Goal: Task Accomplishment & Management: Use online tool/utility

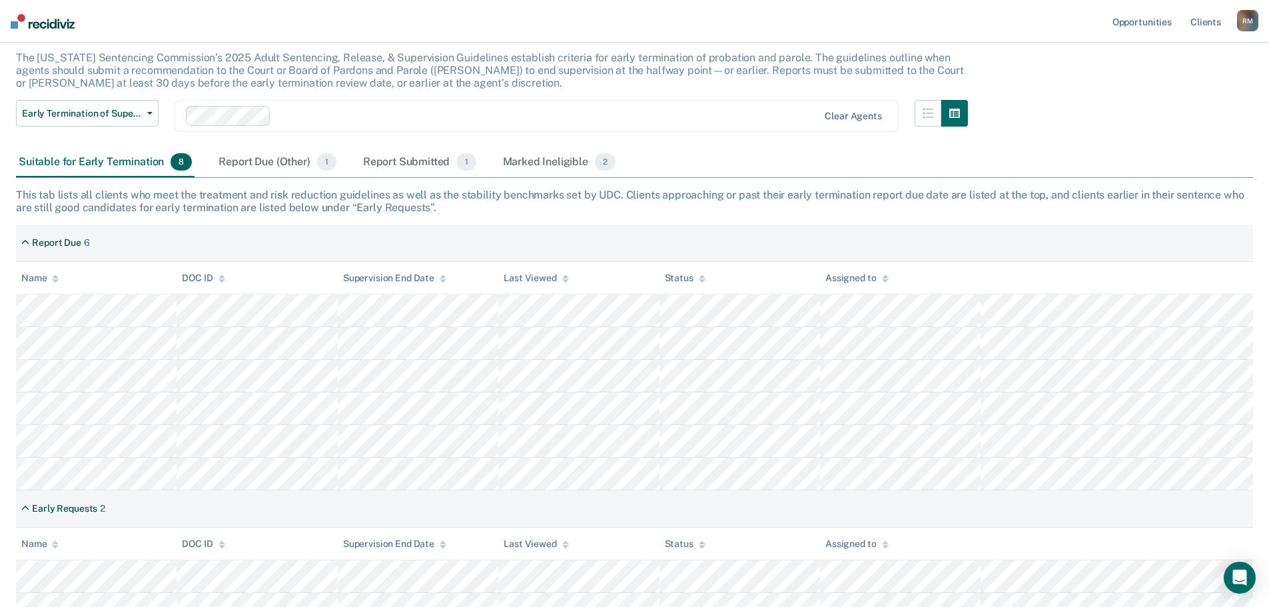
scroll to position [97, 0]
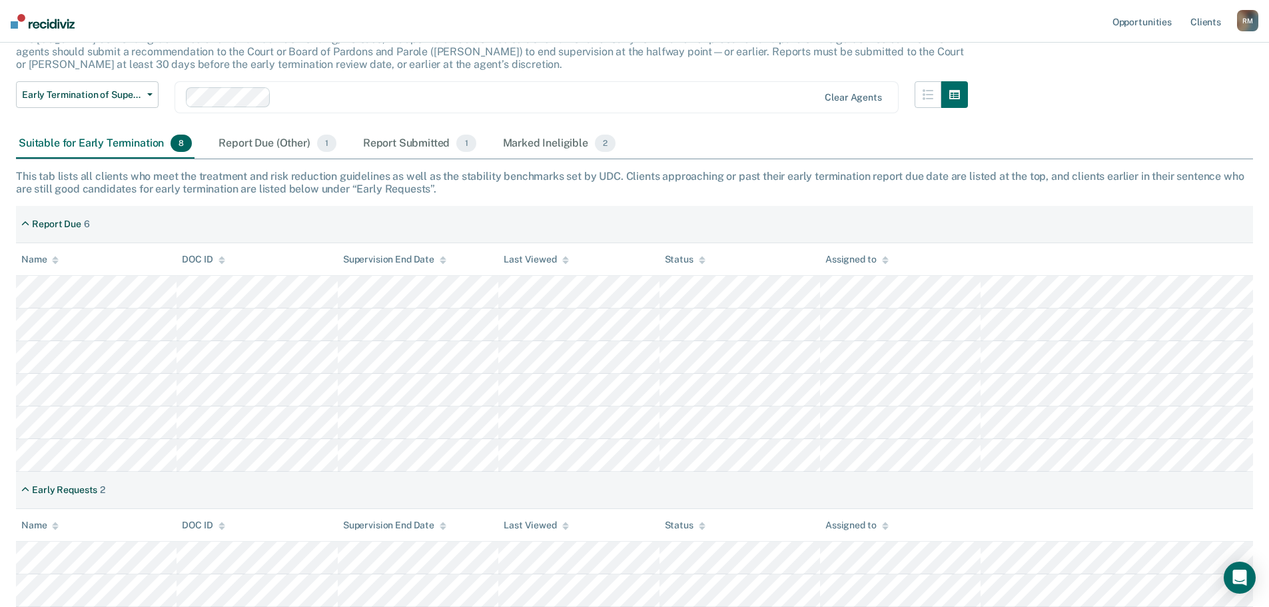
click at [279, 143] on div "Report Due (Other) 1" at bounding box center [277, 143] width 123 height 29
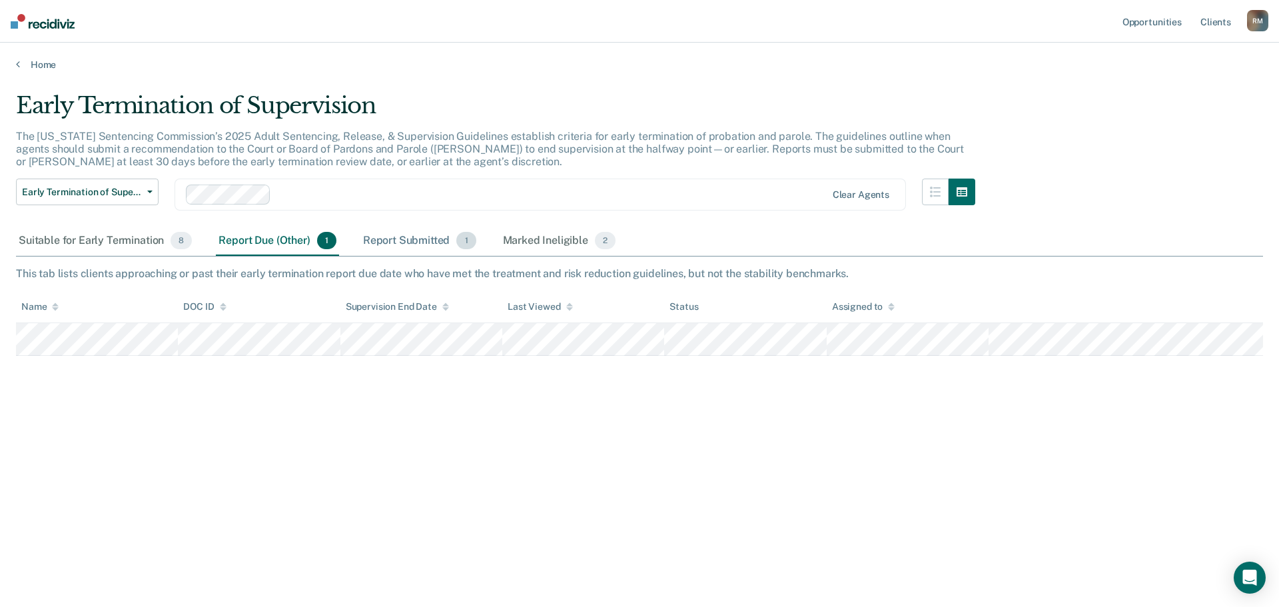
click at [412, 236] on div "Report Submitted 1" at bounding box center [419, 240] width 119 height 29
click at [87, 239] on div "Suitable for Early Termination 8" at bounding box center [105, 240] width 179 height 29
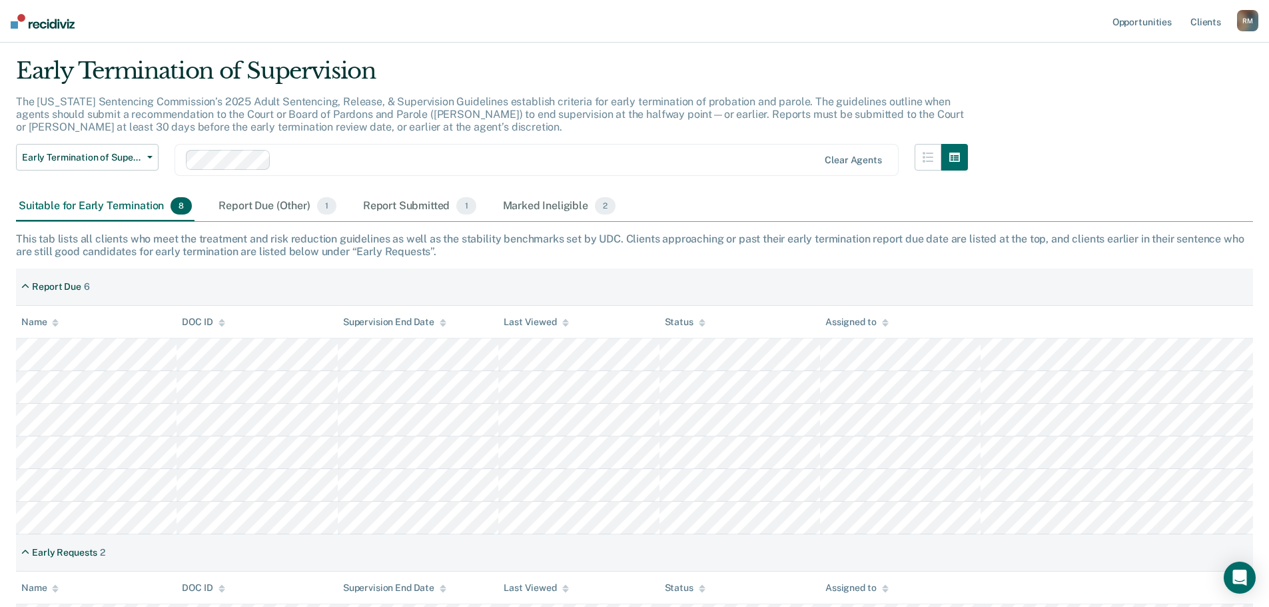
scroll to position [97, 0]
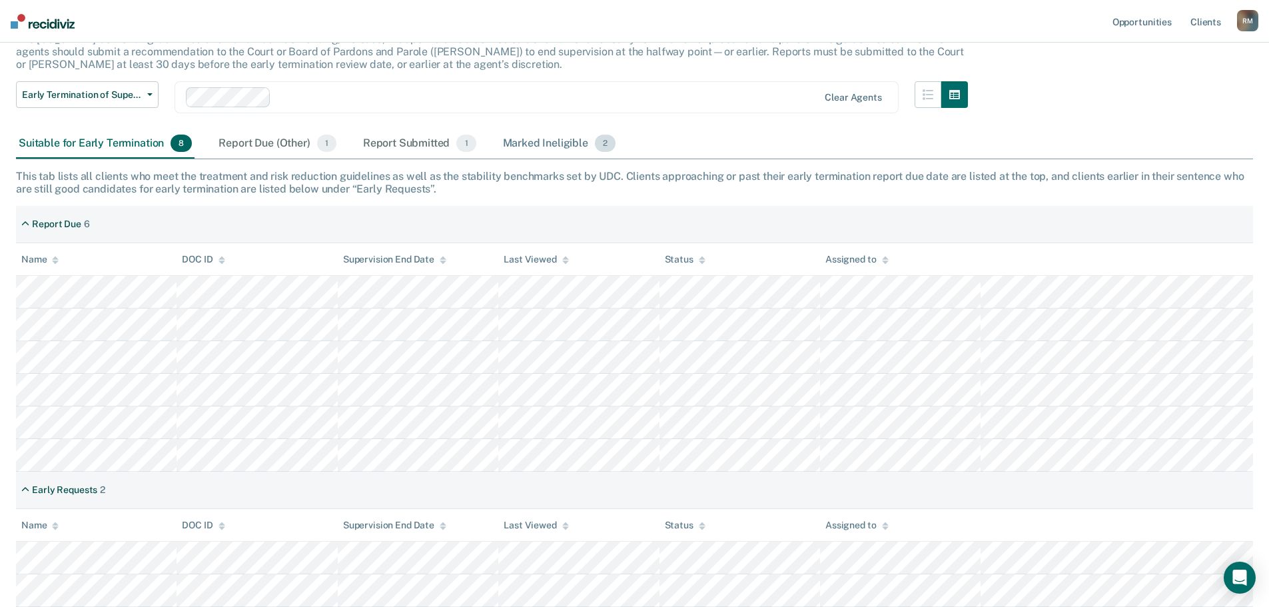
click at [548, 145] on div "Marked Ineligible 2" at bounding box center [559, 143] width 119 height 29
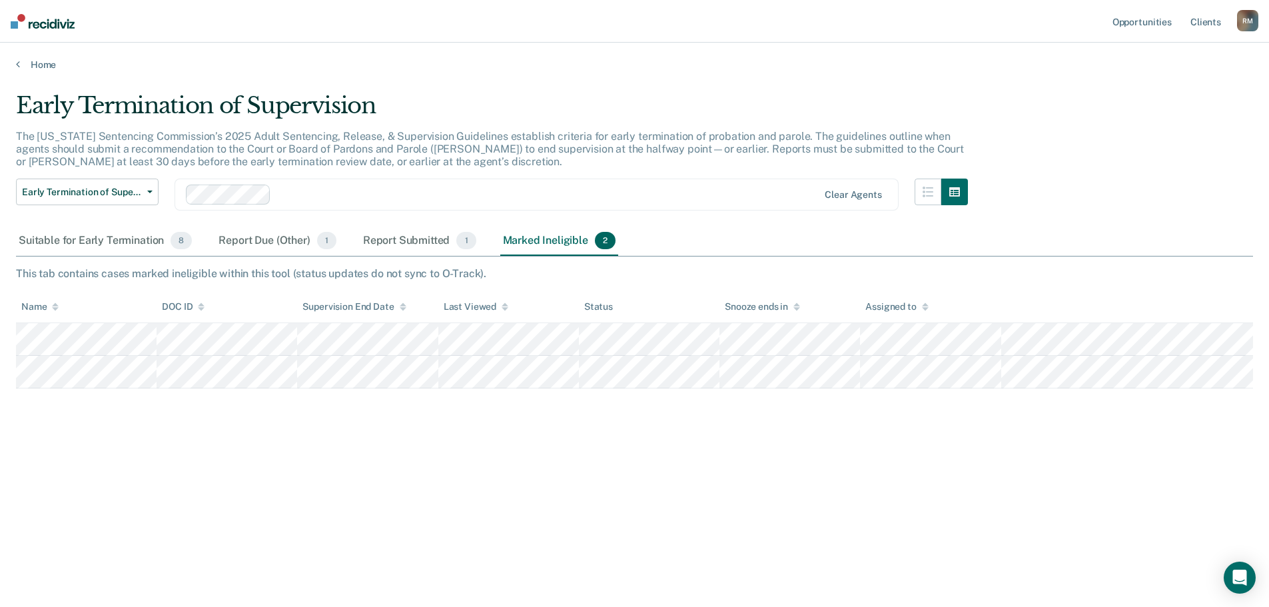
scroll to position [0, 0]
click at [101, 240] on div "Suitable for Early Termination 8" at bounding box center [105, 240] width 179 height 29
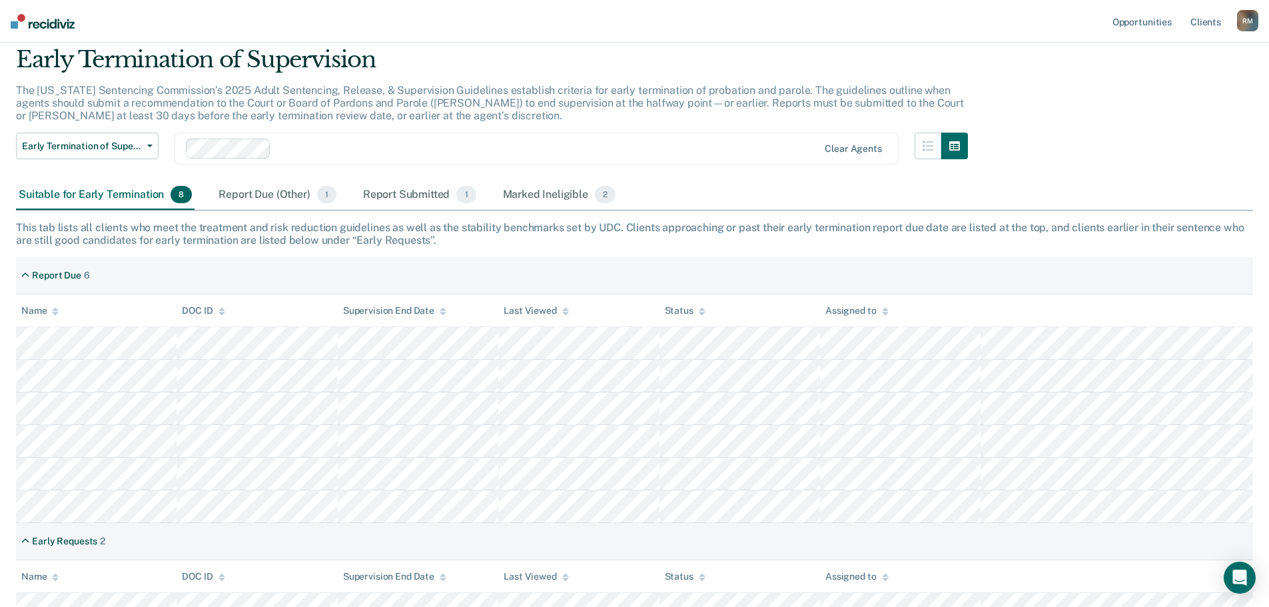
scroll to position [67, 0]
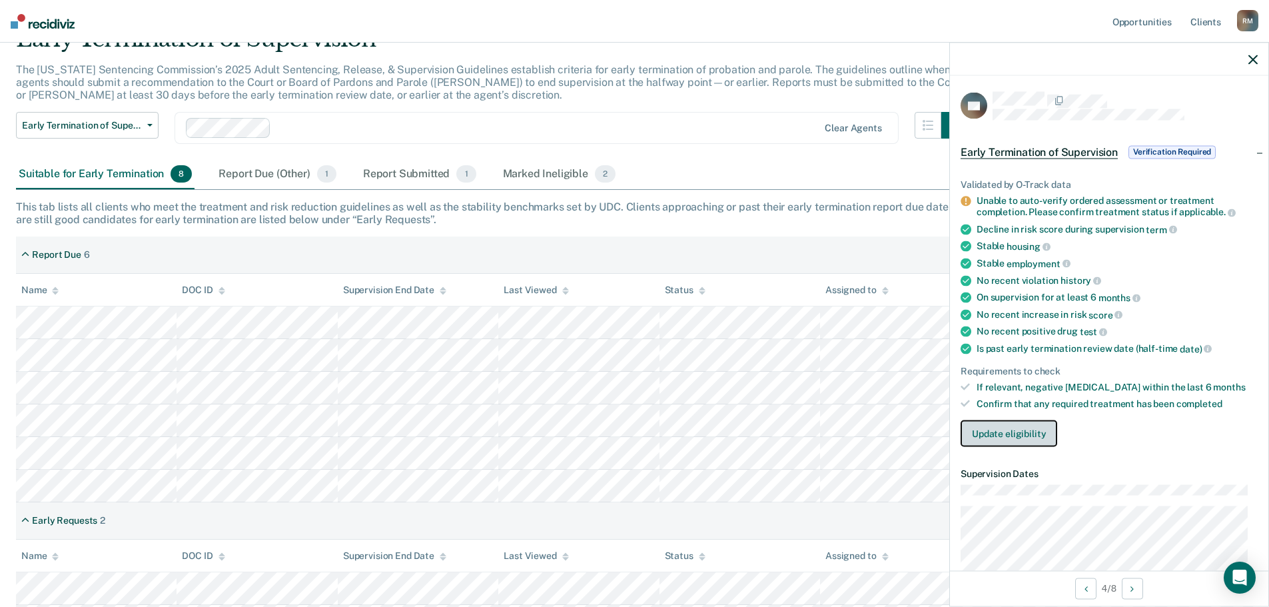
click at [1015, 429] on button "Update eligibility" at bounding box center [1009, 433] width 97 height 27
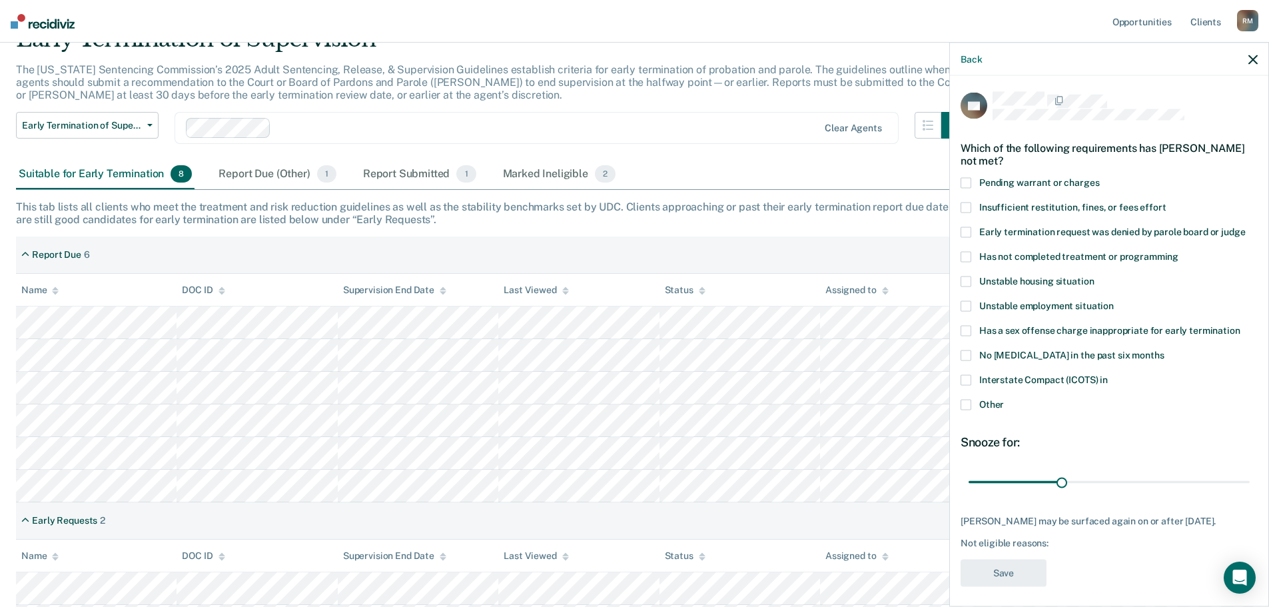
click at [965, 254] on span at bounding box center [966, 256] width 11 height 11
click at [1178, 251] on input "Has not completed treatment or programming" at bounding box center [1178, 251] width 0 height 0
drag, startPoint x: 1057, startPoint y: 484, endPoint x: 1146, endPoint y: 506, distance: 92.6
type input "60"
click at [1147, 482] on input "range" at bounding box center [1109, 481] width 281 height 23
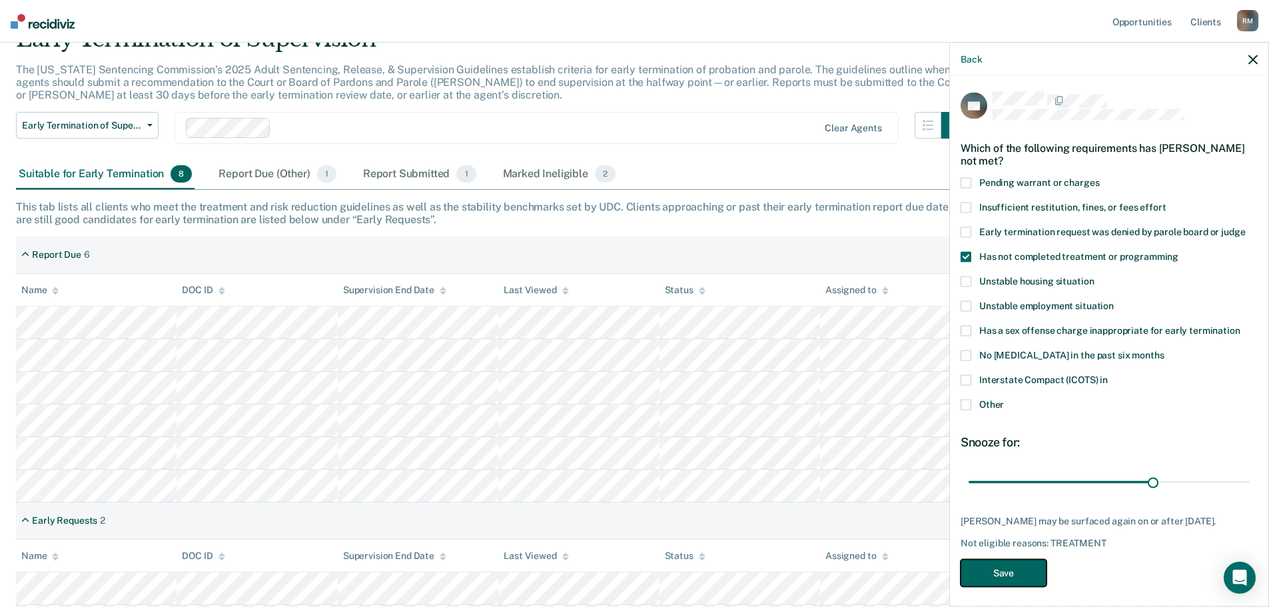
click at [1007, 571] on button "Save" at bounding box center [1004, 572] width 86 height 27
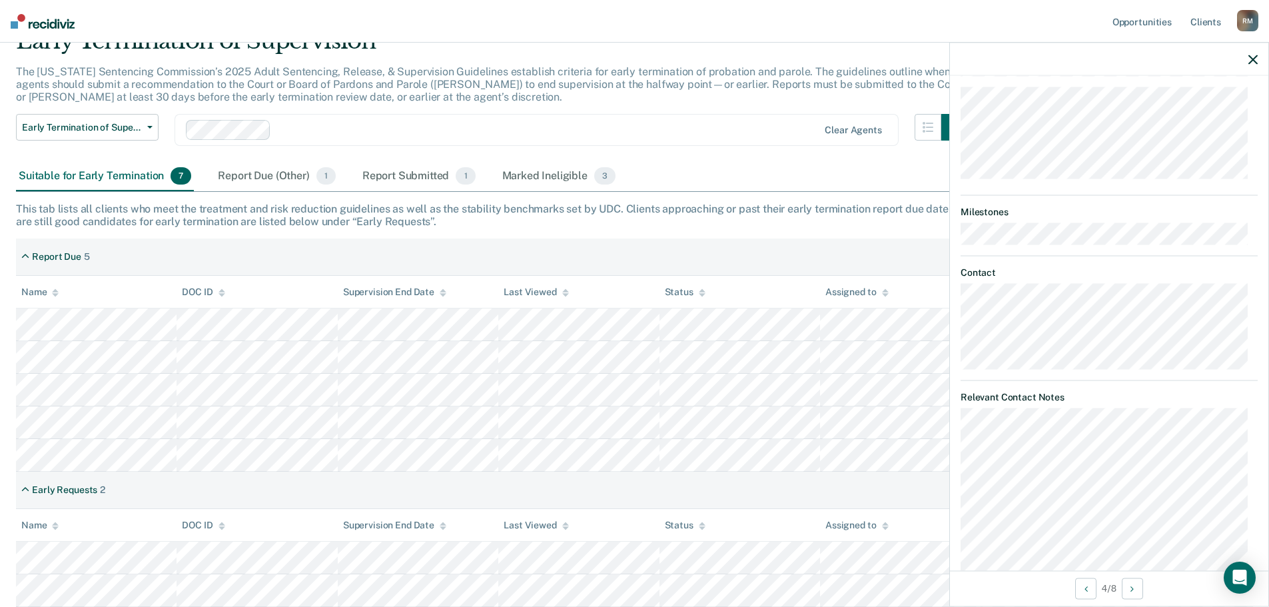
scroll to position [658, 0]
click at [1255, 58] on icon "button" at bounding box center [1252, 59] width 9 height 9
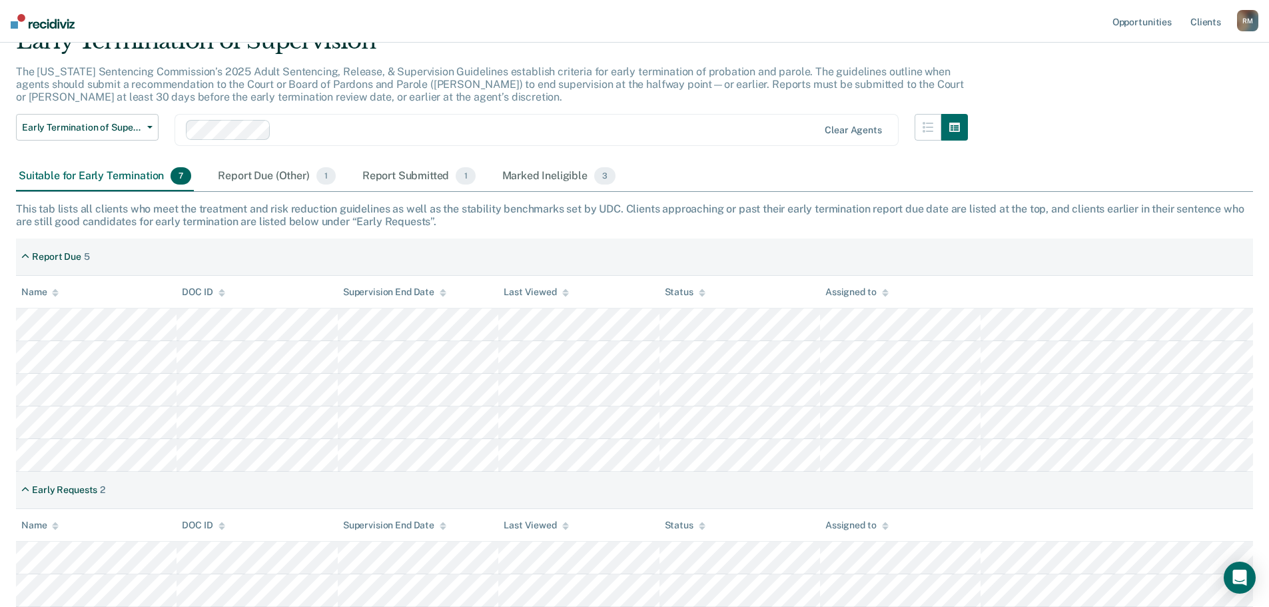
drag, startPoint x: 558, startPoint y: 173, endPoint x: 560, endPoint y: 180, distance: 6.8
click at [558, 173] on div "Marked Ineligible 3" at bounding box center [559, 176] width 119 height 29
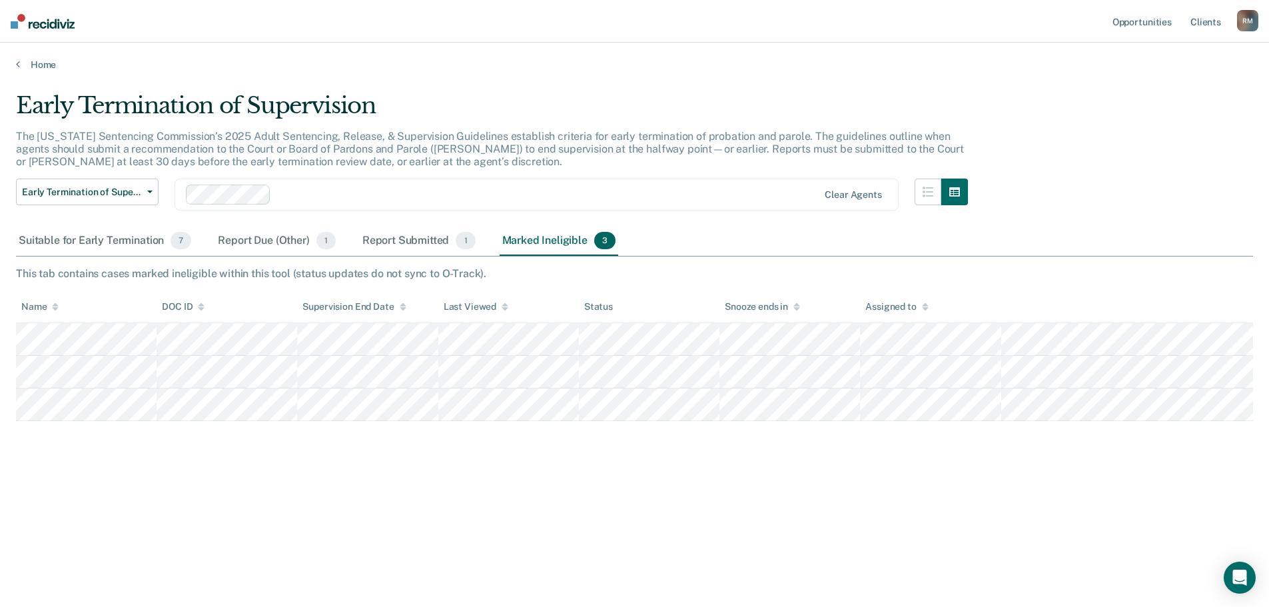
scroll to position [0, 0]
click at [101, 240] on div "Suitable for Early Termination 7" at bounding box center [105, 240] width 178 height 29
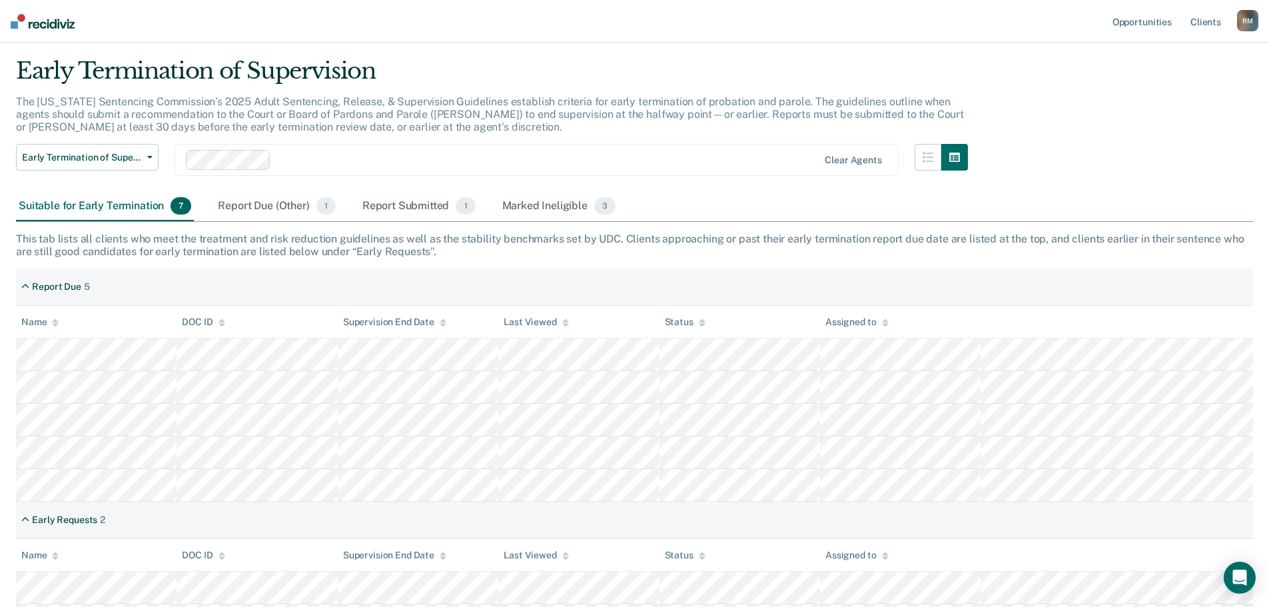
scroll to position [65, 0]
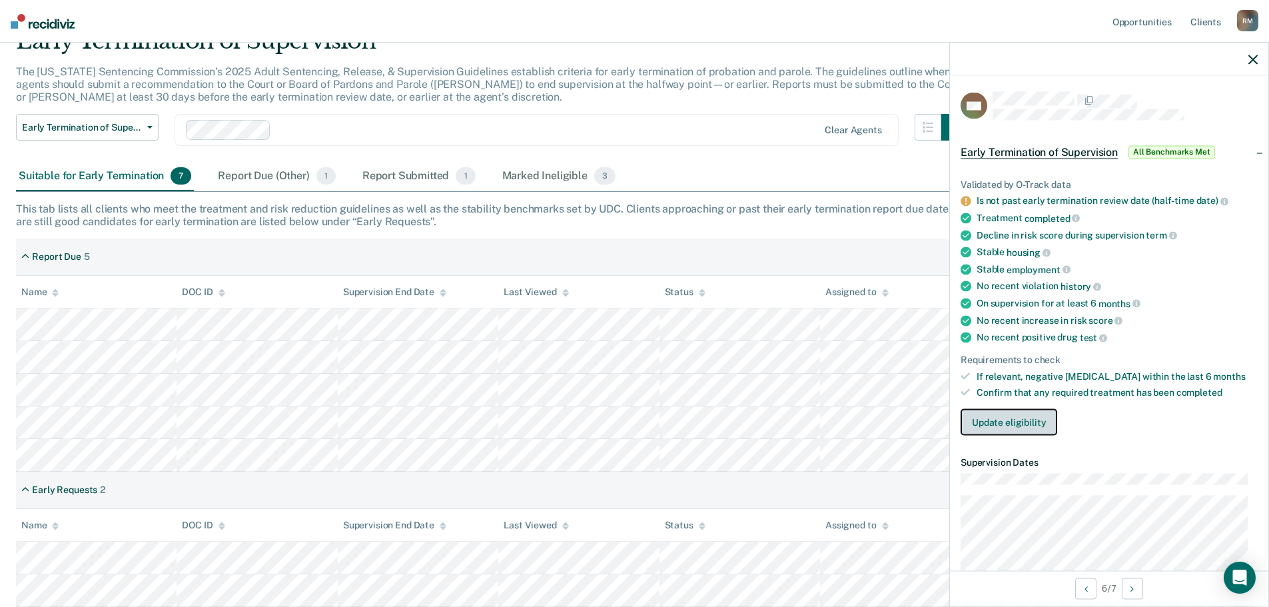
click at [1011, 420] on button "Update eligibility" at bounding box center [1009, 422] width 97 height 27
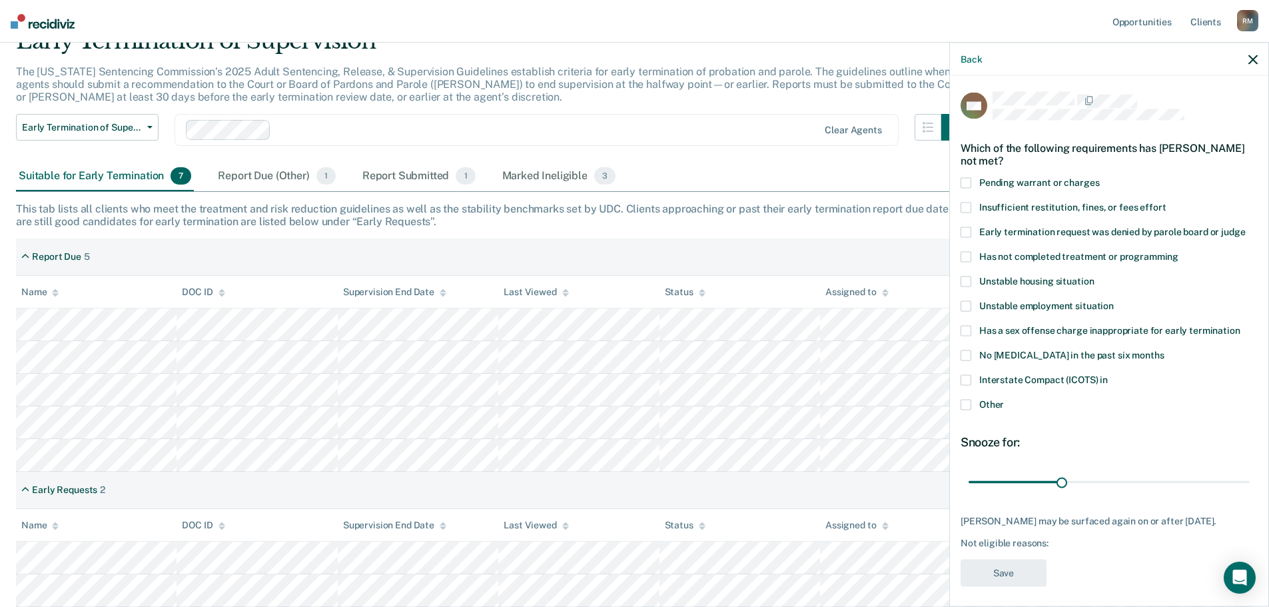
click at [967, 181] on span at bounding box center [966, 182] width 11 height 11
click at [1099, 177] on input "Pending warrant or charges" at bounding box center [1099, 177] width 0 height 0
click at [1017, 569] on button "Save" at bounding box center [1004, 572] width 86 height 27
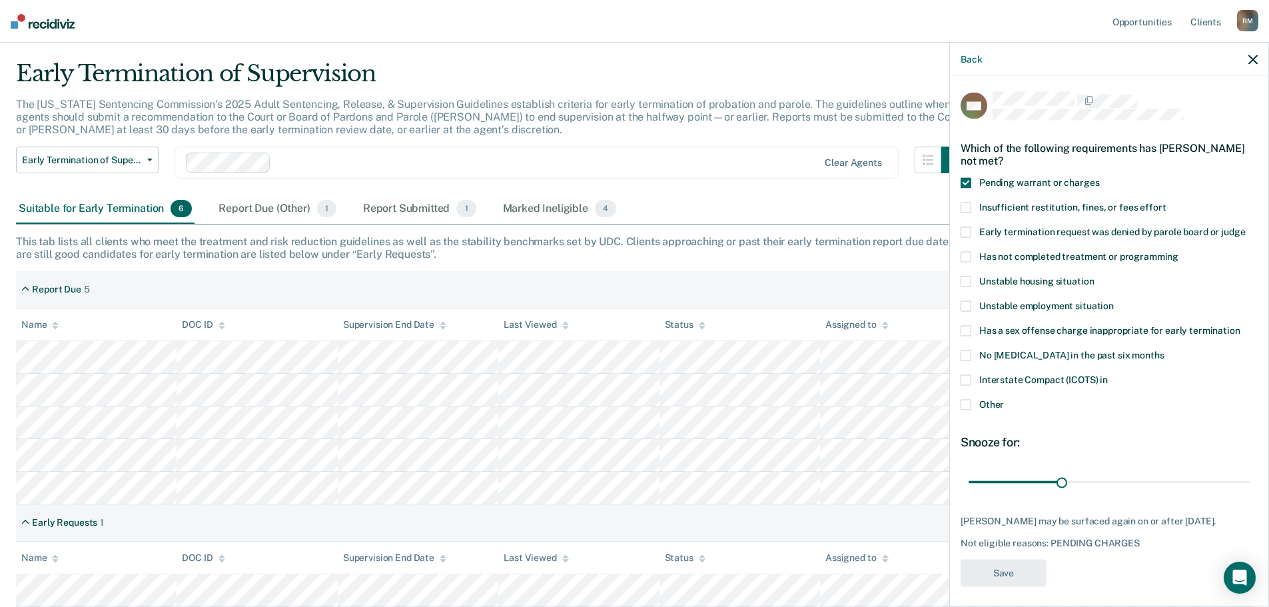
scroll to position [32, 0]
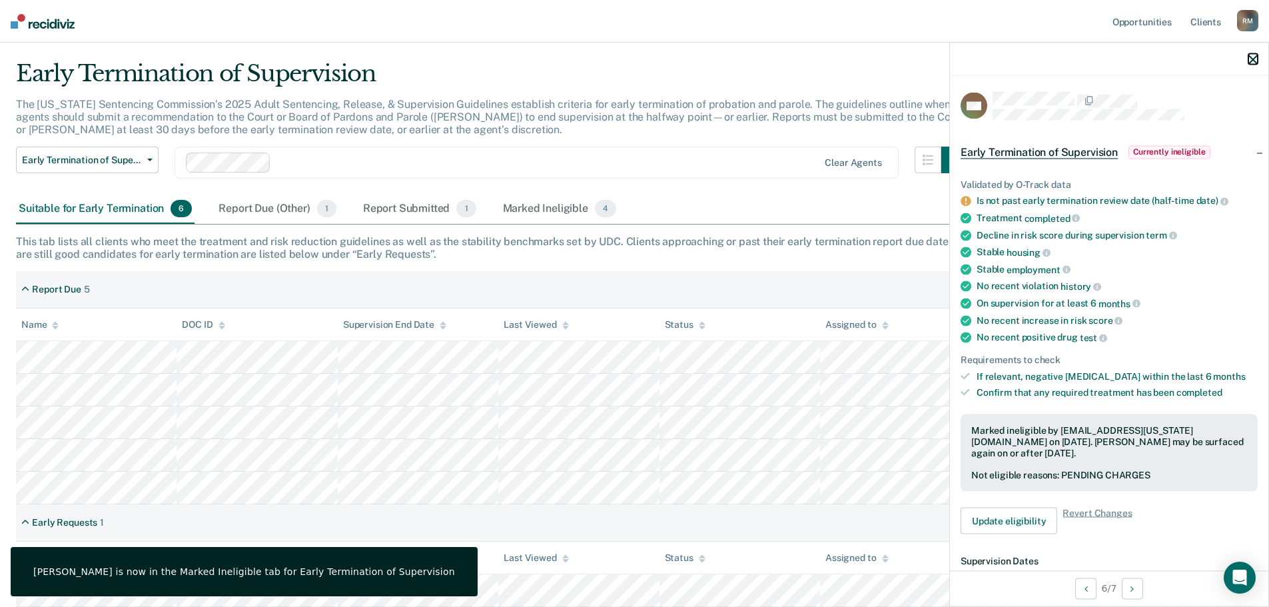
click at [1254, 58] on icon "button" at bounding box center [1252, 59] width 9 height 9
